Goal: Check status: Check status

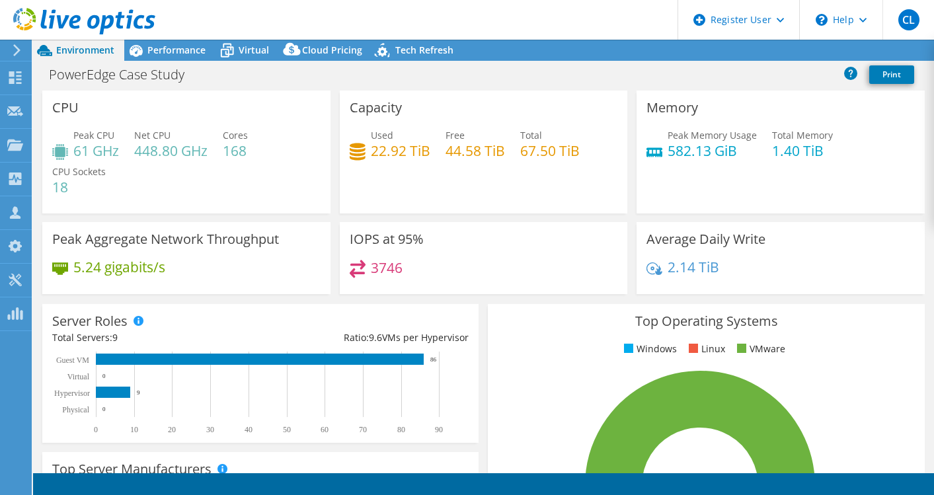
select select "USD"
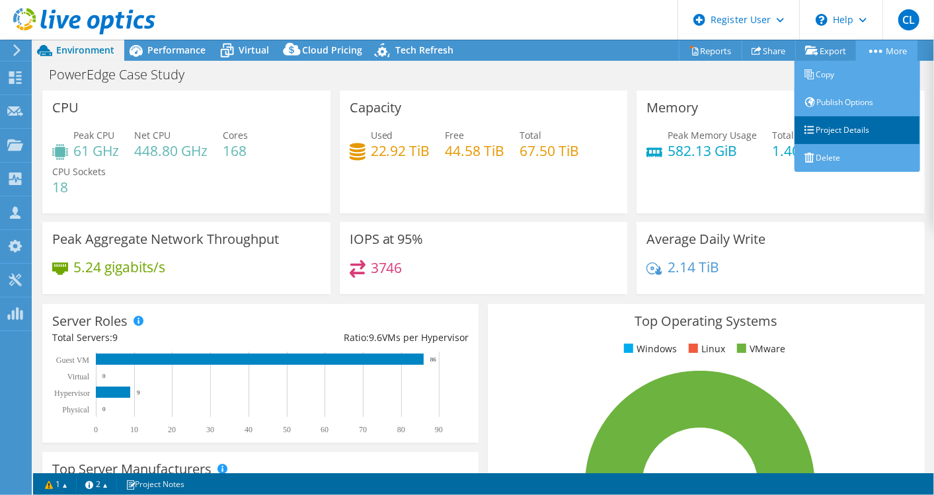
click at [857, 129] on link "Project Details" at bounding box center [858, 130] width 126 height 28
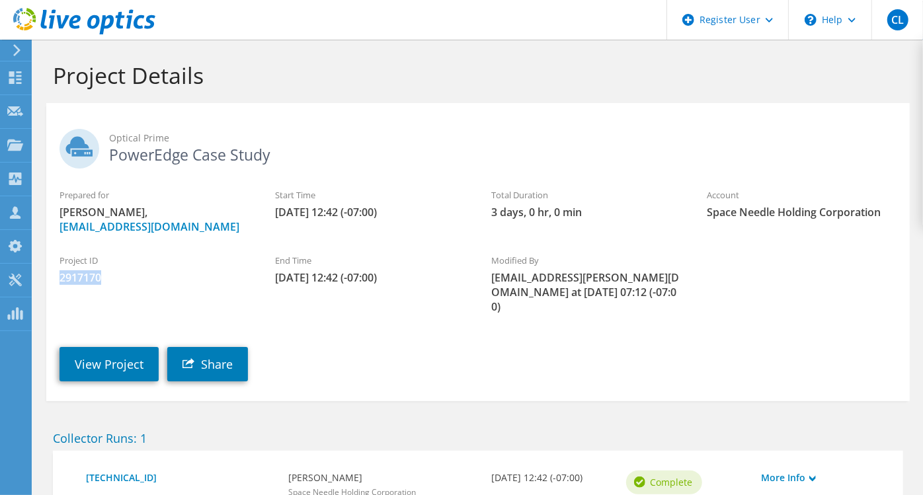
drag, startPoint x: 61, startPoint y: 278, endPoint x: 102, endPoint y: 279, distance: 41.0
click at [102, 279] on span "2917170" at bounding box center [154, 277] width 189 height 15
copy span "2917170"
click at [210, 272] on span "2917170" at bounding box center [154, 277] width 189 height 15
click at [117, 366] on link "View Project" at bounding box center [109, 364] width 99 height 34
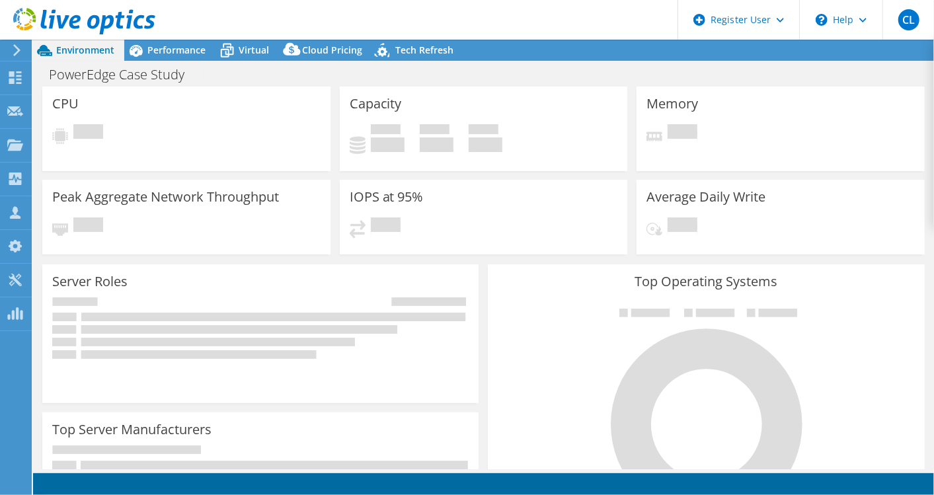
select select "USD"
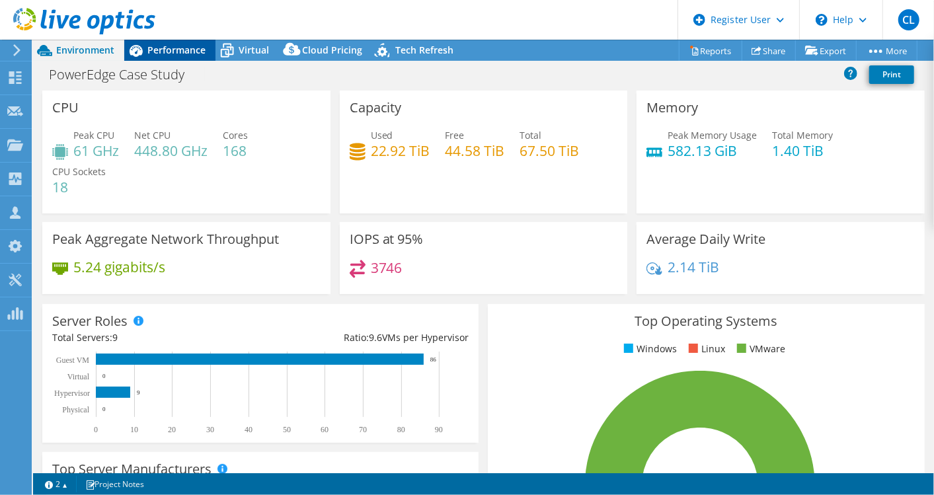
click at [189, 40] on div "Performance" at bounding box center [169, 50] width 91 height 21
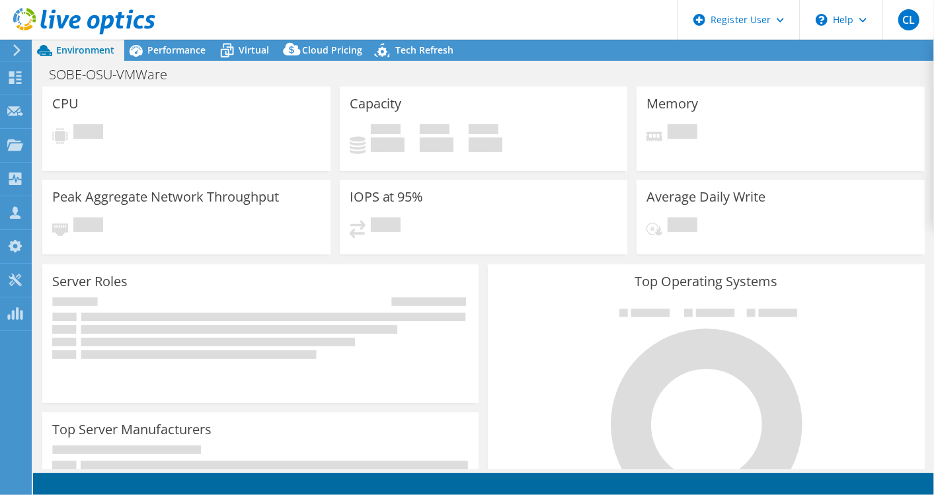
select select "USD"
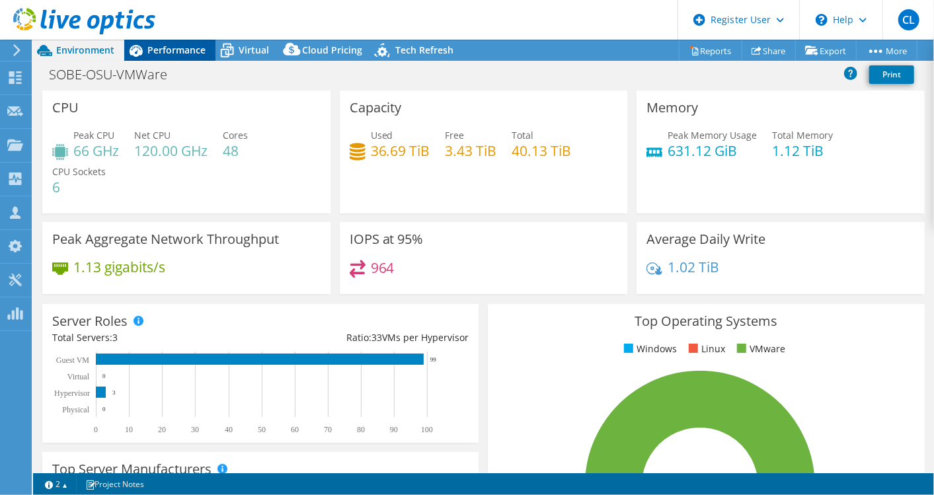
click at [192, 53] on span "Performance" at bounding box center [176, 50] width 58 height 13
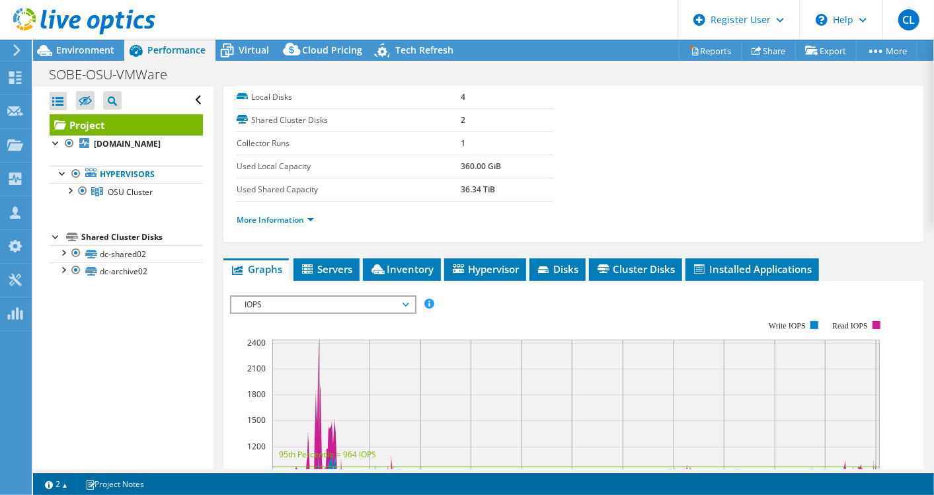
scroll to position [167, 0]
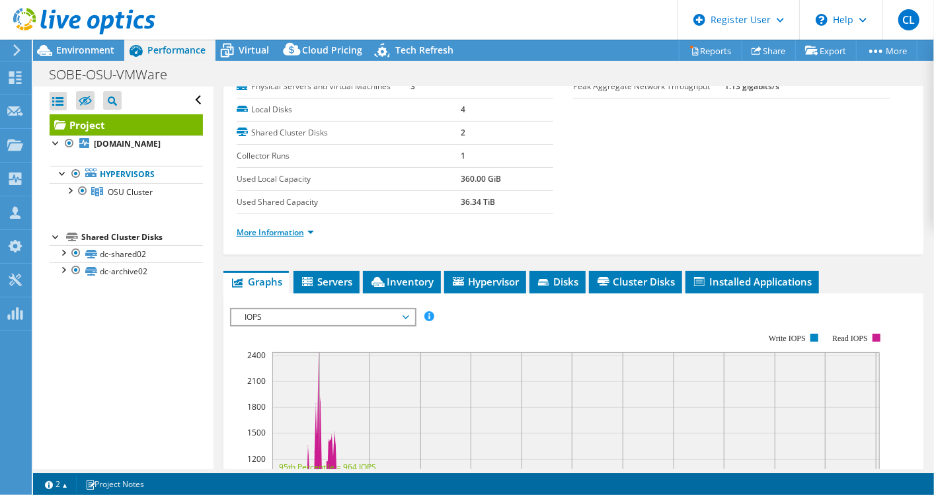
click at [301, 233] on link "More Information" at bounding box center [275, 232] width 77 height 11
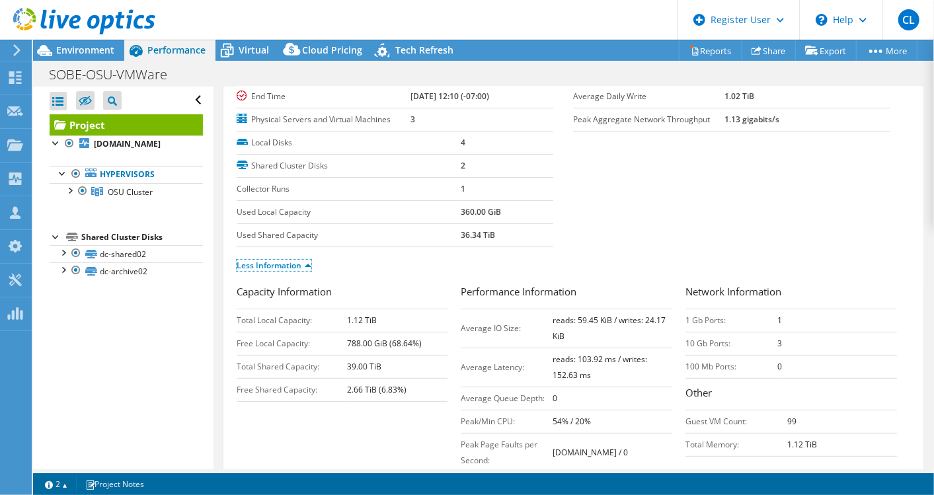
scroll to position [0, 0]
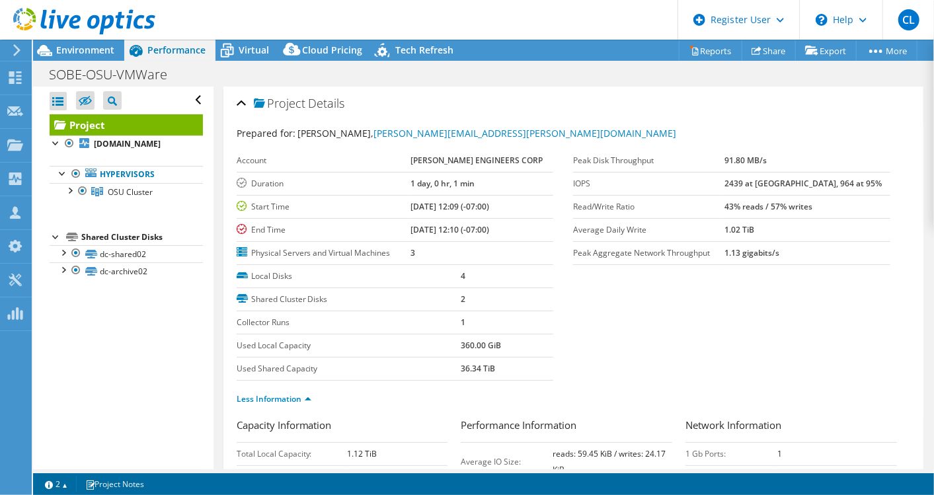
drag, startPoint x: 440, startPoint y: 0, endPoint x: 764, endPoint y: 278, distance: 426.7
click at [764, 278] on section "Prepared for: Rick Goodman, rick.goodman@salasobrien.com Account SALAS OBRIEN E…" at bounding box center [574, 272] width 674 height 292
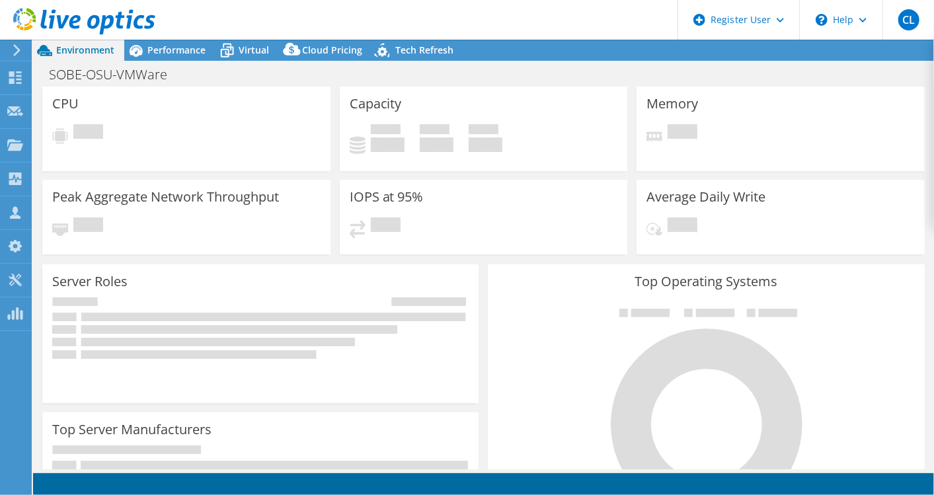
select select "USD"
